Goal: Information Seeking & Learning: Compare options

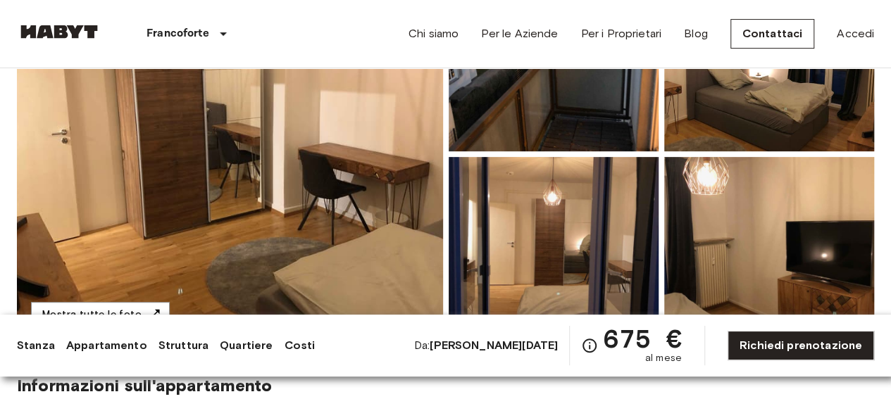
scroll to position [211, 0]
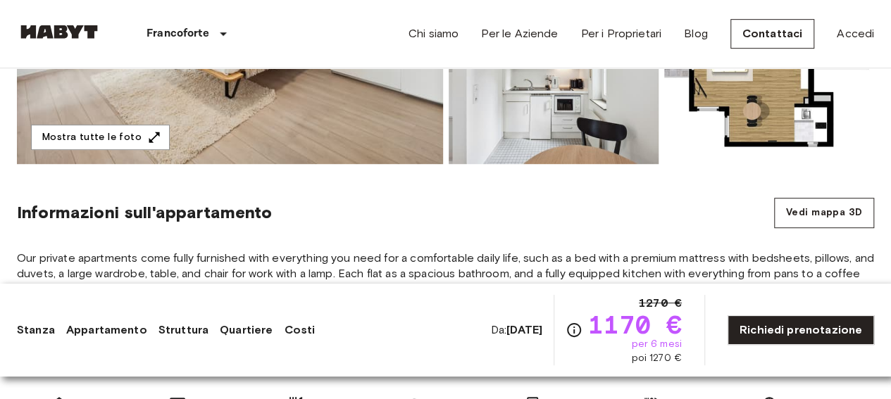
scroll to position [422, 0]
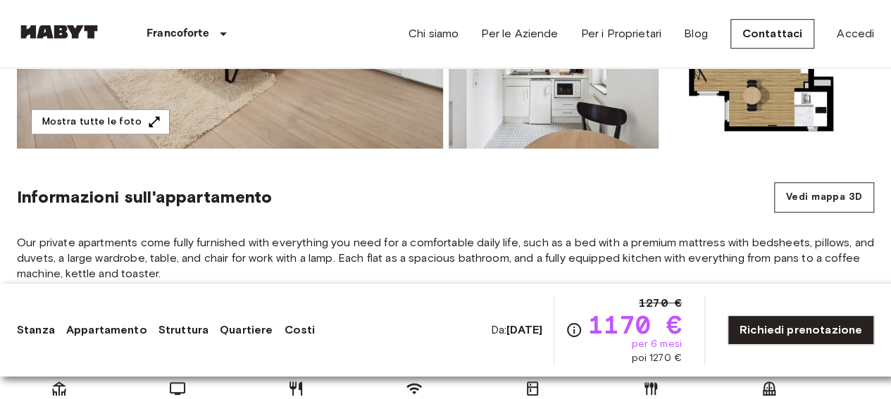
click at [801, 199] on button "Vedi mappa 3D" at bounding box center [824, 197] width 100 height 30
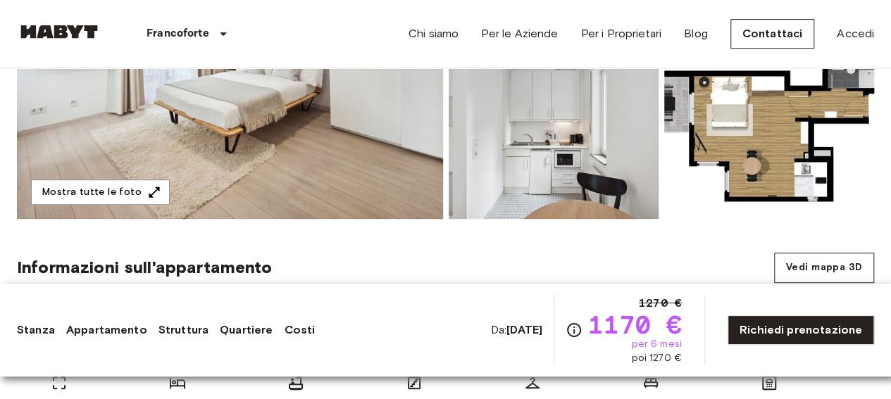
scroll to position [282, 0]
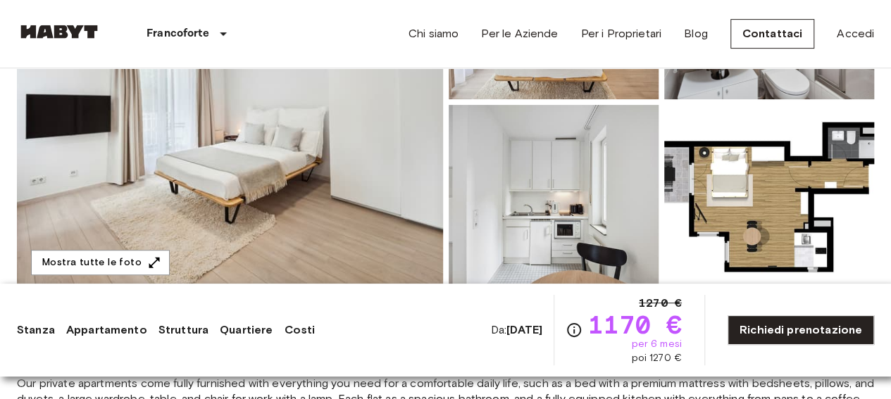
click at [149, 258] on icon "button" at bounding box center [154, 263] width 14 height 14
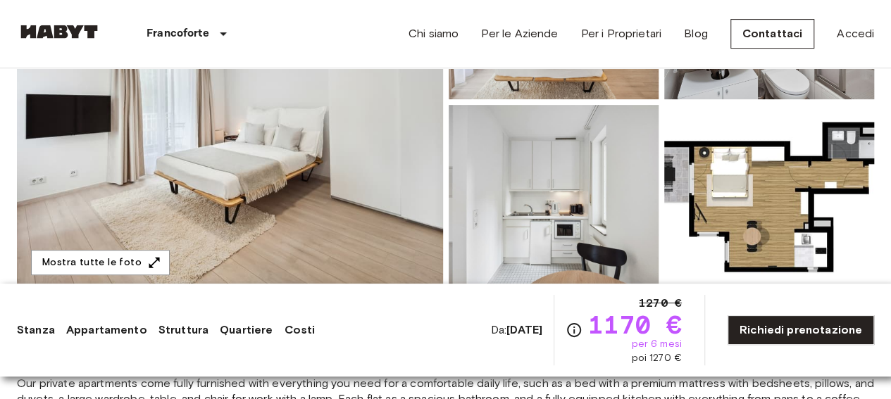
click at [551, 208] on img at bounding box center [553, 197] width 210 height 184
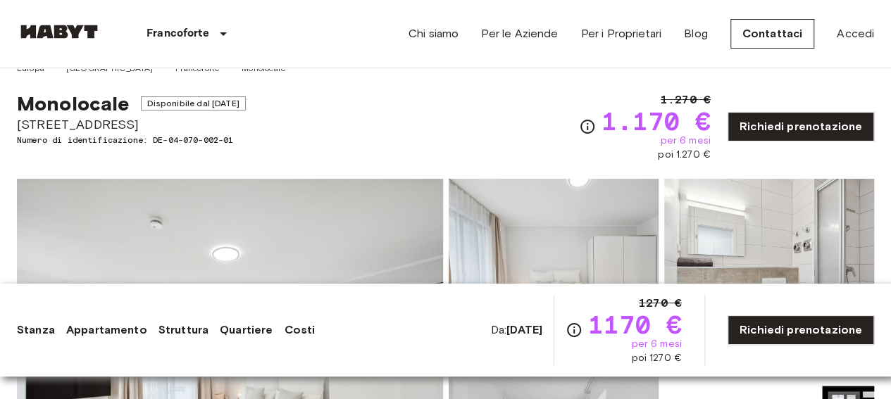
scroll to position [0, 0]
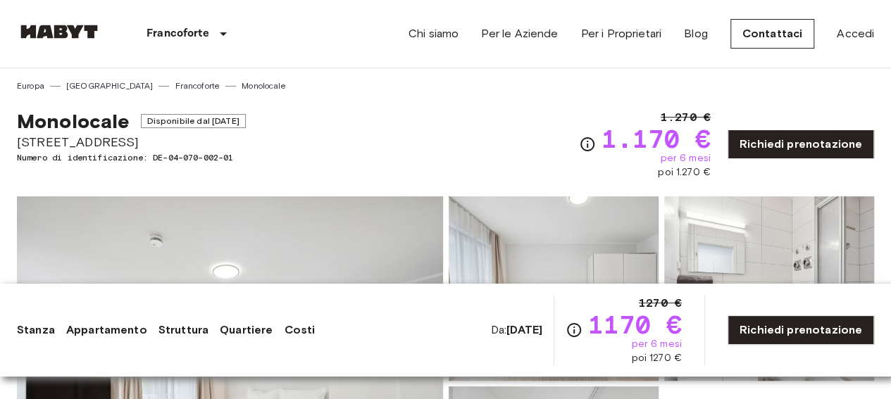
drag, startPoint x: 118, startPoint y: 140, endPoint x: 8, endPoint y: 142, distance: 109.8
copy span "Klüberstraße 6-10"
